Goal: Information Seeking & Learning: Learn about a topic

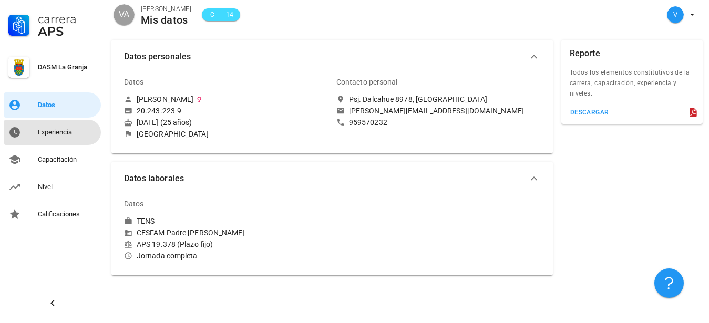
click at [42, 132] on div "Experiencia" at bounding box center [67, 132] width 59 height 8
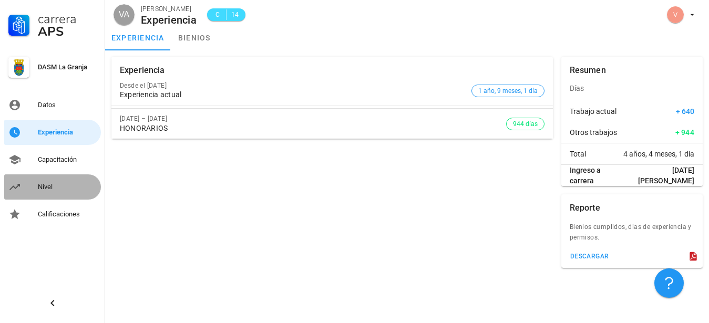
click at [36, 178] on link "Nivel" at bounding box center [52, 187] width 97 height 25
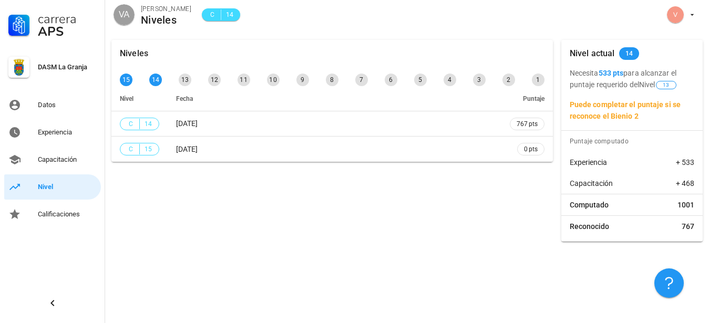
drag, startPoint x: 576, startPoint y: 76, endPoint x: 679, endPoint y: 93, distance: 105.0
click at [679, 93] on div "Necesita 533 pts para alcanzar el puntaje requerido del Nivel 13 Puede completa…" at bounding box center [631, 94] width 141 height 55
click at [653, 117] on p "Puede completar el puntaje si se reconoce el Bienio 2" at bounding box center [632, 110] width 125 height 23
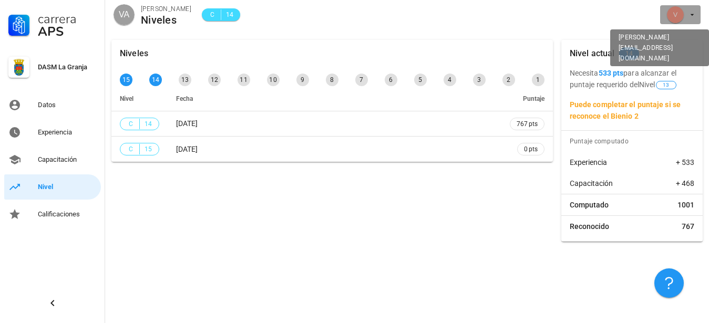
click at [698, 16] on button "button" at bounding box center [680, 14] width 40 height 19
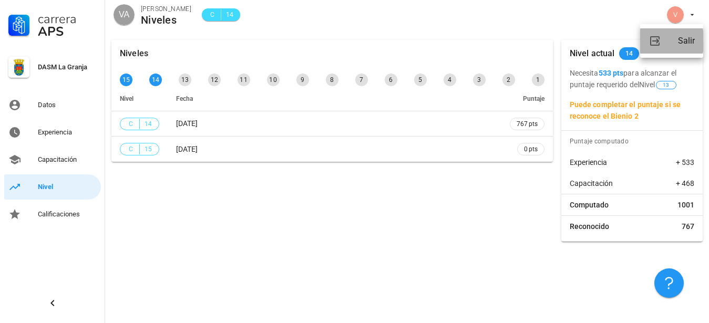
click at [681, 42] on div "Salir" at bounding box center [686, 40] width 17 height 21
